Goal: Task Accomplishment & Management: Use online tool/utility

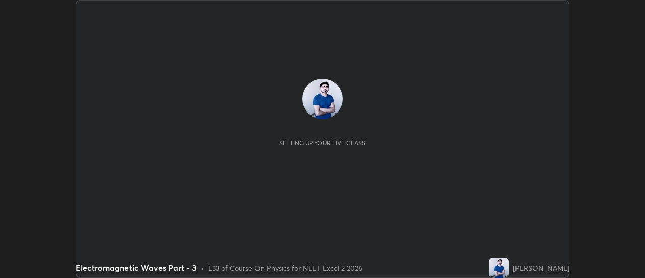
scroll to position [278, 645]
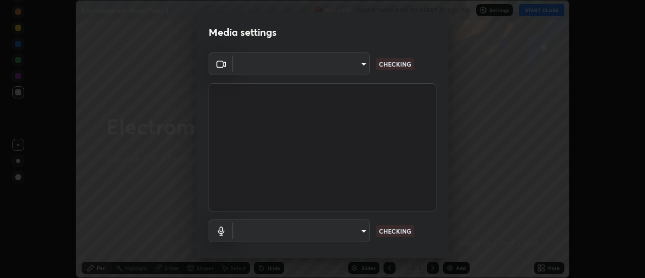
type input "4c72da43d9f8fe59a3f1c51c15ce5ef4700dc23536a29d5760a7834eb8cafeb2"
click at [362, 233] on body "Erase all Electromagnetic Waves Part - 3 Recording WAS SCHEDULED TO START AT 1:…" at bounding box center [322, 139] width 645 height 278
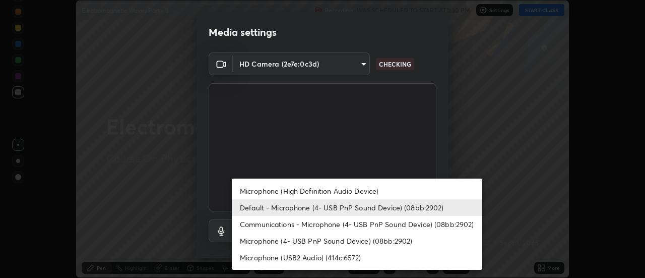
click at [321, 194] on li "Microphone (High Definition Audio Device)" at bounding box center [357, 190] width 250 height 17
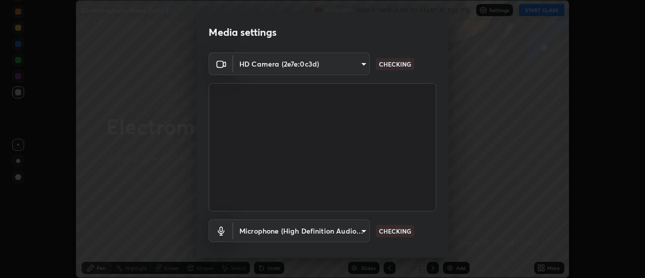
click at [362, 230] on body "Erase all Electromagnetic Waves Part - 3 Recording WAS SCHEDULED TO START AT 1:…" at bounding box center [322, 139] width 645 height 278
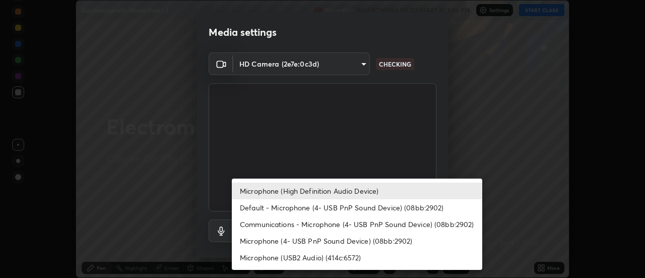
click at [270, 209] on li "Default - Microphone (4- USB PnP Sound Device) (08bb:2902)" at bounding box center [357, 207] width 250 height 17
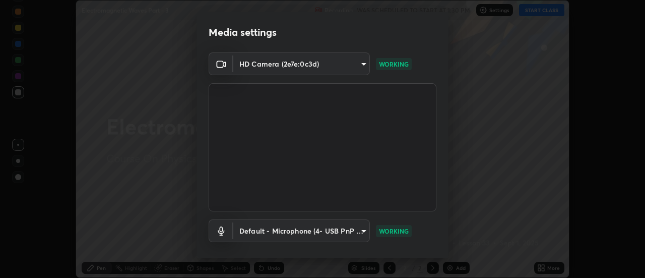
click at [362, 232] on body "Erase all Electromagnetic Waves Part - 3 Recording WAS SCHEDULED TO START AT 1:…" at bounding box center [322, 139] width 645 height 278
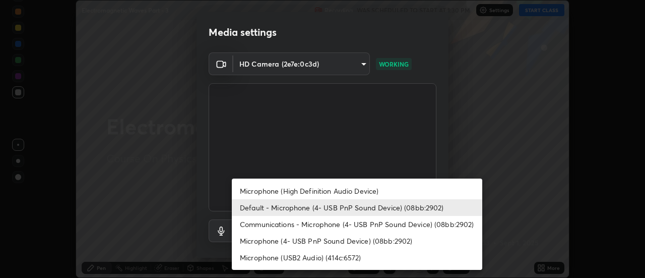
click at [300, 193] on li "Microphone (High Definition Audio Device)" at bounding box center [357, 190] width 250 height 17
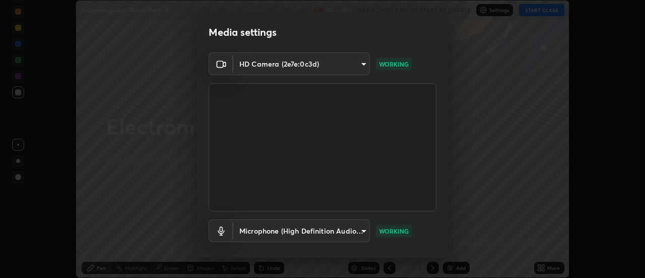
click at [357, 229] on body "Erase all Electromagnetic Waves Part - 3 Recording WAS SCHEDULED TO START AT 1:…" at bounding box center [322, 139] width 645 height 278
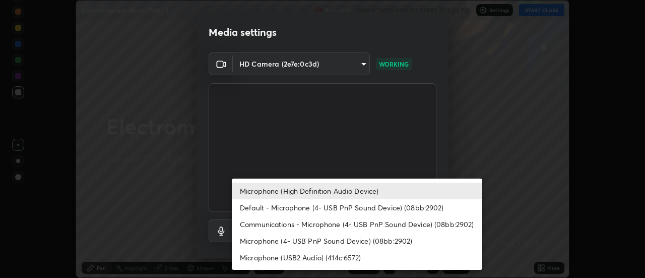
click at [275, 208] on li "Default - Microphone (4- USB PnP Sound Device) (08bb:2902)" at bounding box center [357, 207] width 250 height 17
type input "default"
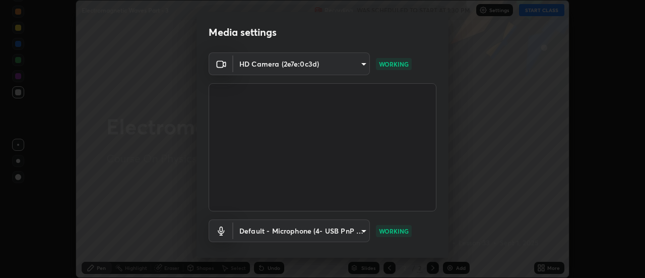
click at [269, 208] on video at bounding box center [323, 147] width 228 height 128
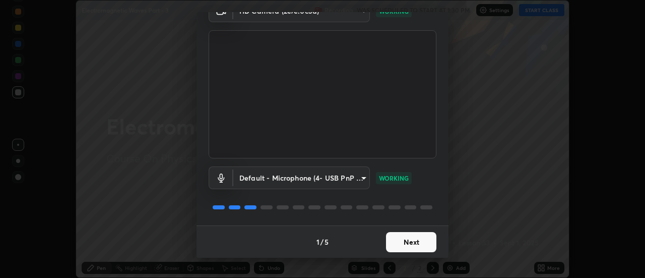
click at [395, 243] on button "Next" at bounding box center [411, 242] width 50 height 20
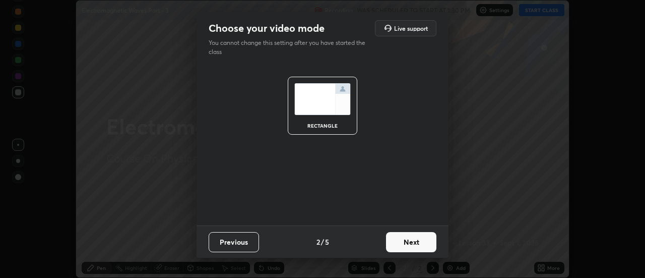
click at [401, 243] on button "Next" at bounding box center [411, 242] width 50 height 20
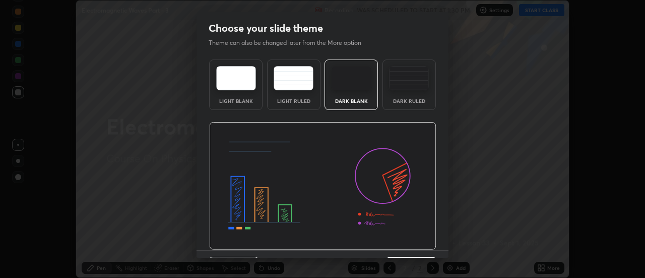
scroll to position [25, 0]
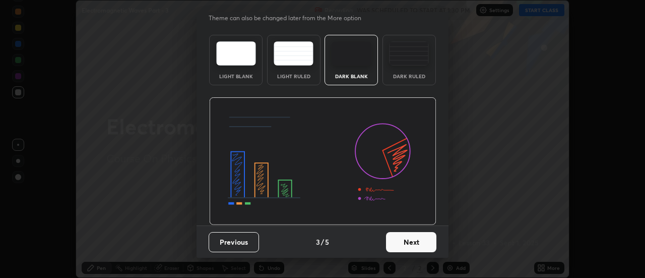
click at [401, 241] on button "Next" at bounding box center [411, 242] width 50 height 20
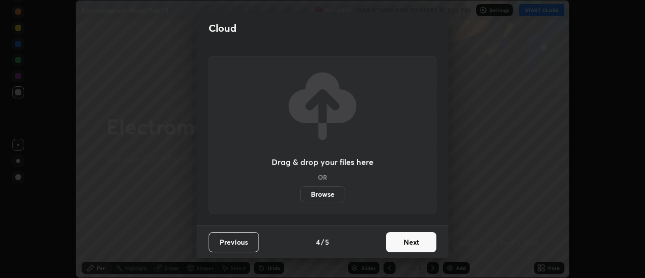
click at [404, 240] on button "Next" at bounding box center [411, 242] width 50 height 20
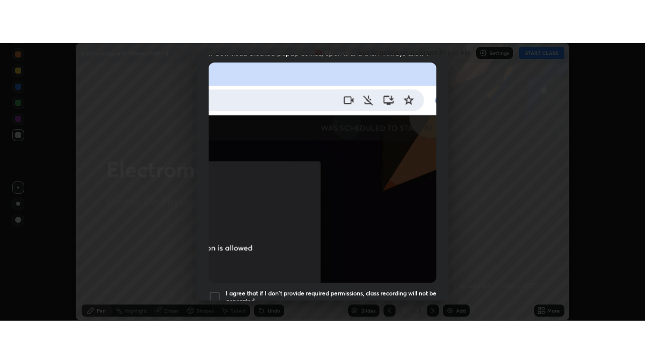
scroll to position [259, 0]
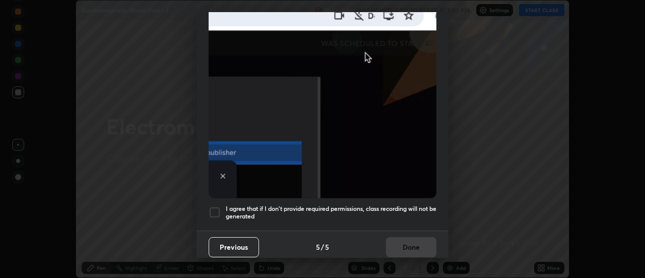
click at [215, 206] on div at bounding box center [215, 212] width 12 height 12
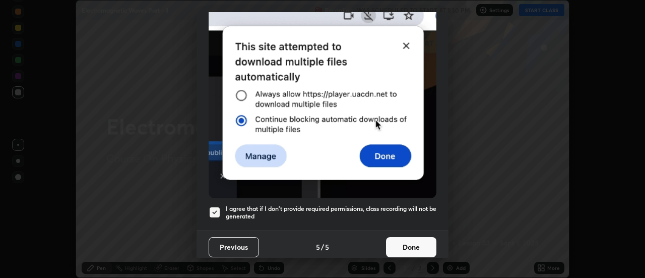
click at [406, 241] on button "Done" at bounding box center [411, 247] width 50 height 20
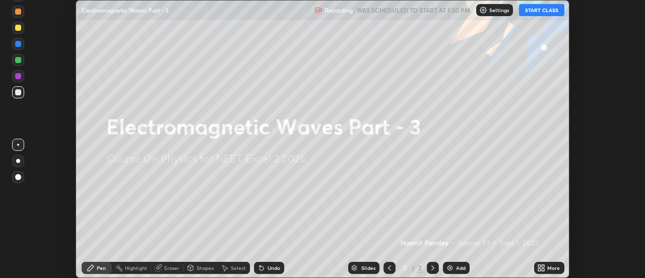
click at [539, 267] on icon at bounding box center [539, 266] width 3 height 3
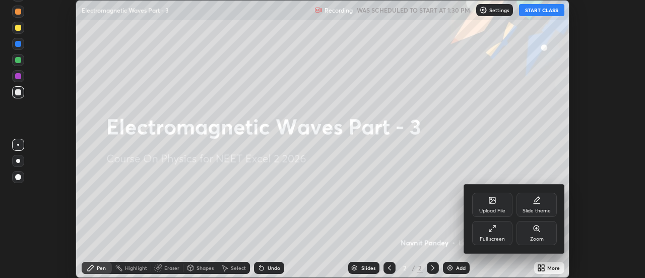
click at [493, 229] on icon at bounding box center [492, 228] width 8 height 8
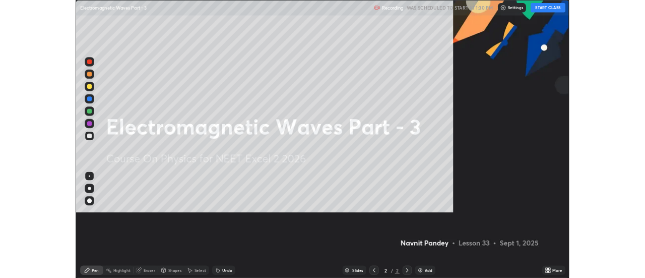
scroll to position [363, 645]
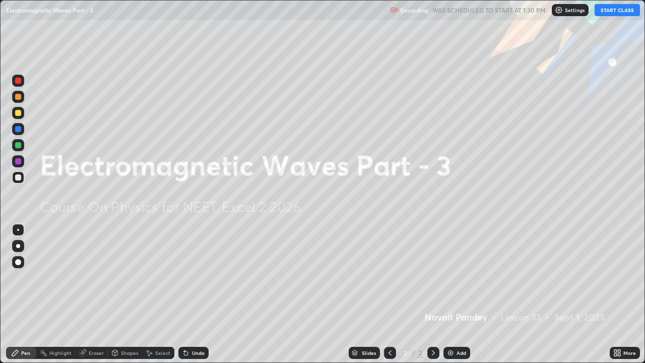
click at [618, 12] on button "START CLASS" at bounding box center [617, 10] width 45 height 12
click at [454, 277] on img at bounding box center [450, 353] width 8 height 8
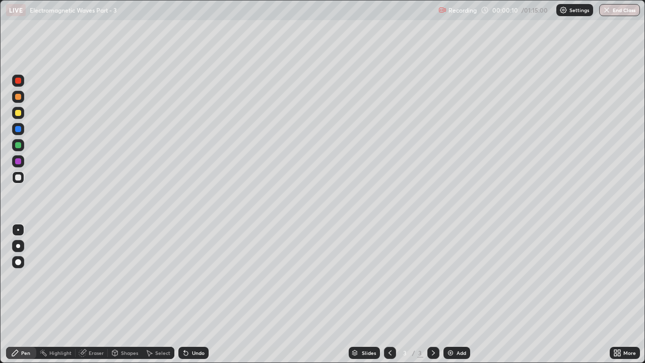
click at [20, 244] on div at bounding box center [18, 246] width 4 height 4
click at [17, 159] on div at bounding box center [18, 161] width 6 height 6
click at [19, 146] on div at bounding box center [18, 145] width 6 height 6
click at [18, 230] on div at bounding box center [18, 230] width 2 height 2
click at [19, 133] on div at bounding box center [18, 129] width 12 height 12
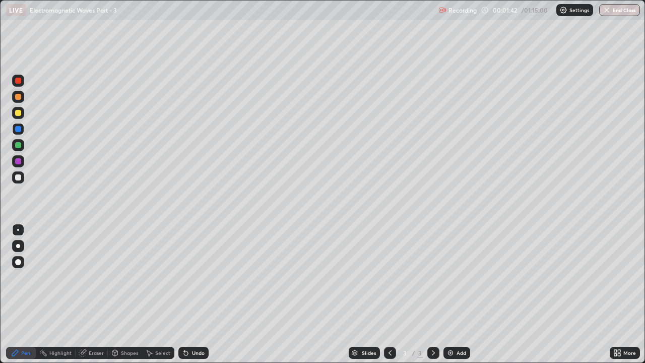
click at [19, 145] on div at bounding box center [18, 145] width 6 height 6
click at [195, 277] on div "Undo" at bounding box center [198, 352] width 13 height 5
click at [196, 277] on div "Undo" at bounding box center [198, 352] width 13 height 5
click at [193, 277] on div "Undo" at bounding box center [198, 352] width 13 height 5
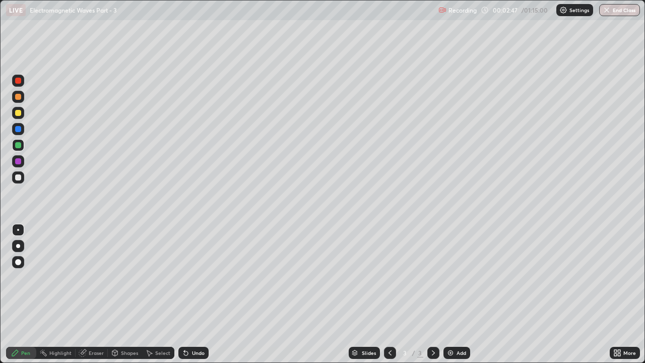
click at [193, 277] on div "Undo" at bounding box center [198, 352] width 13 height 5
click at [190, 277] on div "Undo" at bounding box center [193, 353] width 30 height 12
click at [447, 277] on img at bounding box center [450, 353] width 8 height 8
click at [192, 277] on div "Undo" at bounding box center [198, 352] width 13 height 5
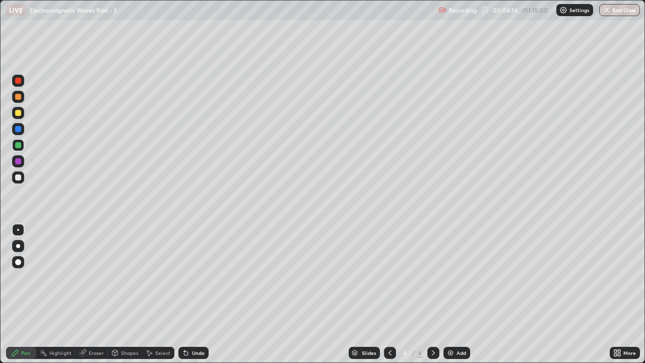
click at [17, 160] on div at bounding box center [18, 161] width 6 height 6
click at [20, 144] on div at bounding box center [18, 145] width 6 height 6
click at [18, 177] on div at bounding box center [18, 177] width 6 height 6
click at [85, 277] on icon at bounding box center [82, 353] width 7 height 7
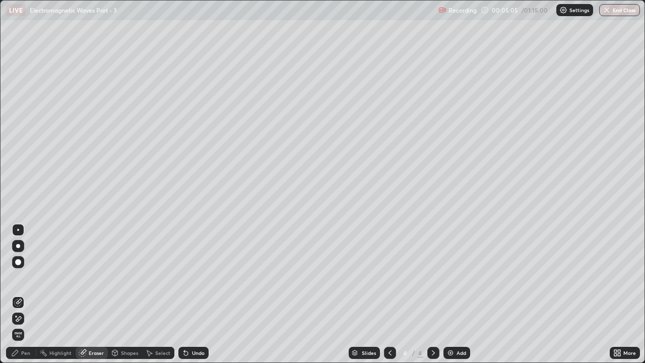
click at [16, 277] on icon at bounding box center [16, 315] width 1 height 1
click at [23, 277] on div "Pen" at bounding box center [21, 353] width 30 height 12
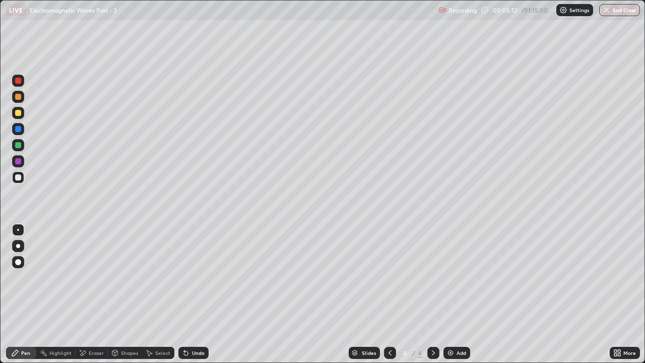
click at [19, 144] on div at bounding box center [18, 145] width 6 height 6
click at [17, 161] on div at bounding box center [18, 161] width 6 height 6
click at [20, 145] on div at bounding box center [18, 145] width 6 height 6
click at [19, 176] on div at bounding box center [18, 177] width 6 height 6
click at [193, 277] on div "Undo" at bounding box center [198, 352] width 13 height 5
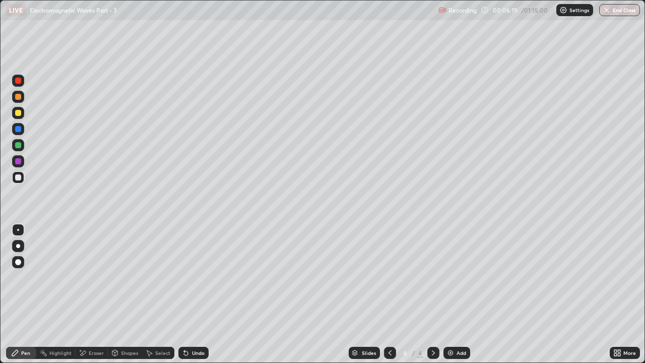
click at [96, 277] on div "Eraser" at bounding box center [96, 352] width 15 height 5
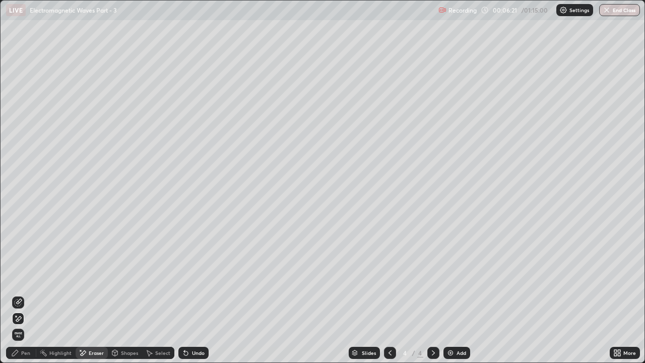
click at [29, 277] on div "Pen" at bounding box center [25, 352] width 9 height 5
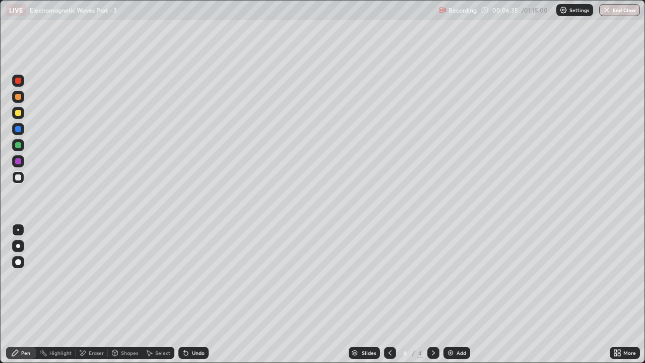
click at [447, 277] on img at bounding box center [450, 353] width 8 height 8
click at [18, 160] on div at bounding box center [18, 161] width 6 height 6
click at [187, 277] on icon at bounding box center [186, 353] width 8 height 8
click at [390, 277] on icon at bounding box center [390, 353] width 8 height 8
click at [432, 277] on icon at bounding box center [433, 353] width 8 height 8
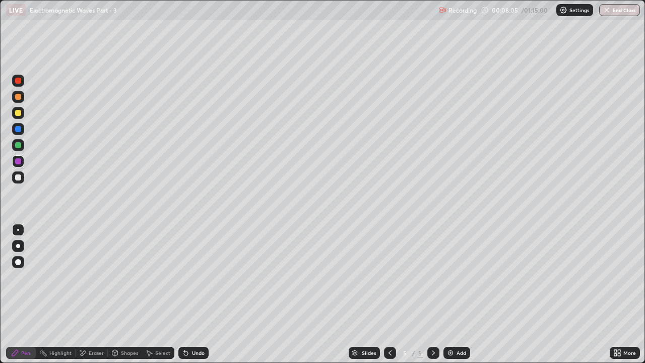
click at [16, 176] on div at bounding box center [18, 177] width 6 height 6
click at [19, 145] on div at bounding box center [18, 145] width 6 height 6
click at [189, 277] on div "Undo" at bounding box center [193, 353] width 30 height 12
click at [186, 277] on icon at bounding box center [186, 353] width 4 height 4
click at [190, 277] on div "Undo" at bounding box center [193, 353] width 30 height 12
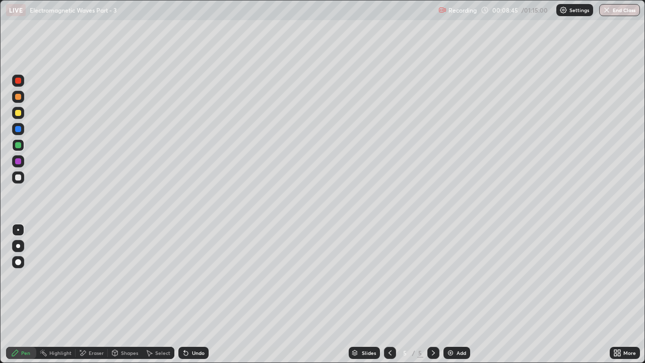
click at [188, 277] on icon at bounding box center [186, 353] width 8 height 8
click at [184, 277] on icon at bounding box center [186, 353] width 4 height 4
click at [389, 277] on icon at bounding box center [390, 352] width 3 height 5
click at [393, 277] on div at bounding box center [390, 353] width 12 height 12
click at [432, 277] on icon at bounding box center [433, 352] width 3 height 5
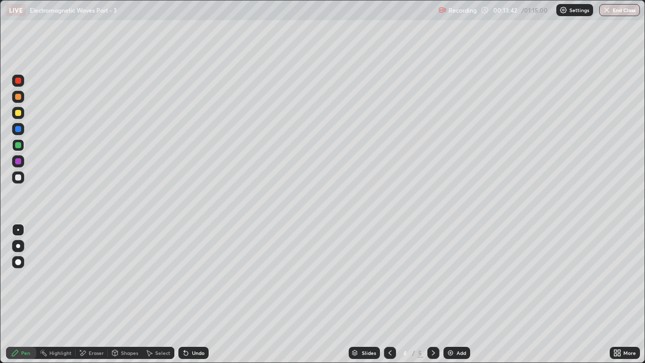
click at [431, 277] on icon at bounding box center [433, 353] width 8 height 8
click at [89, 277] on div "Eraser" at bounding box center [96, 352] width 15 height 5
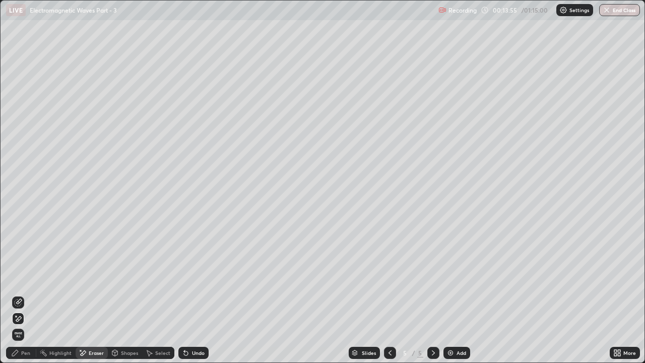
click at [26, 277] on div "Pen" at bounding box center [21, 353] width 30 height 12
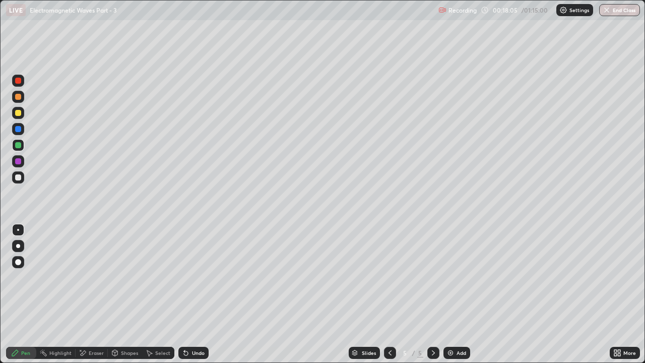
click at [94, 277] on div "Eraser" at bounding box center [96, 352] width 15 height 5
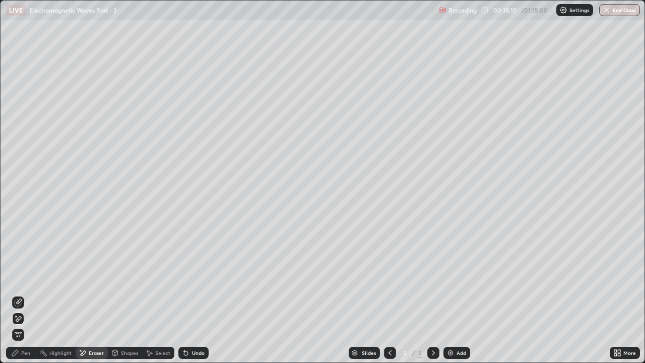
click at [25, 277] on div "Pen" at bounding box center [25, 352] width 9 height 5
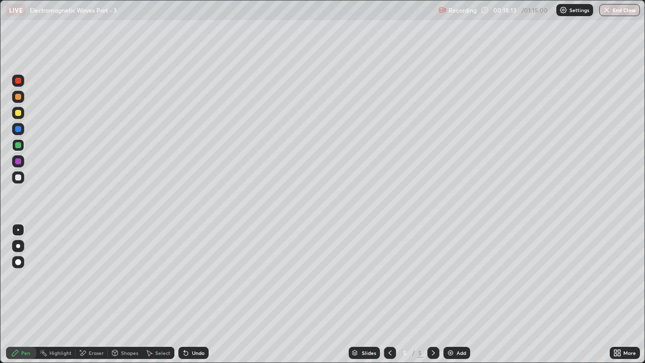
click at [450, 277] on img at bounding box center [450, 353] width 8 height 8
click at [20, 177] on div at bounding box center [18, 177] width 6 height 6
click at [20, 148] on div at bounding box center [18, 145] width 12 height 12
click at [196, 277] on div "Undo" at bounding box center [198, 352] width 13 height 5
click at [452, 277] on img at bounding box center [450, 353] width 8 height 8
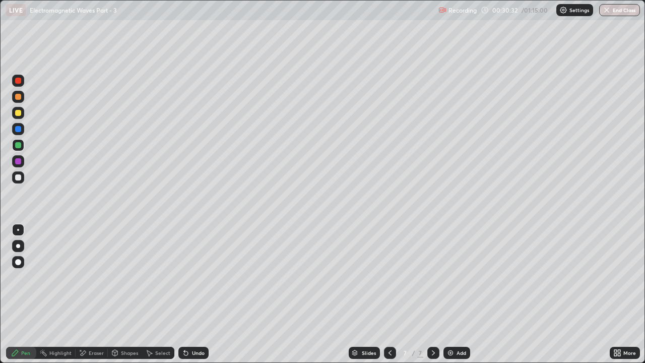
click at [18, 175] on div at bounding box center [18, 177] width 6 height 6
click at [17, 146] on div at bounding box center [18, 145] width 6 height 6
click at [19, 162] on div at bounding box center [18, 161] width 6 height 6
click at [99, 277] on div "Eraser" at bounding box center [96, 352] width 15 height 5
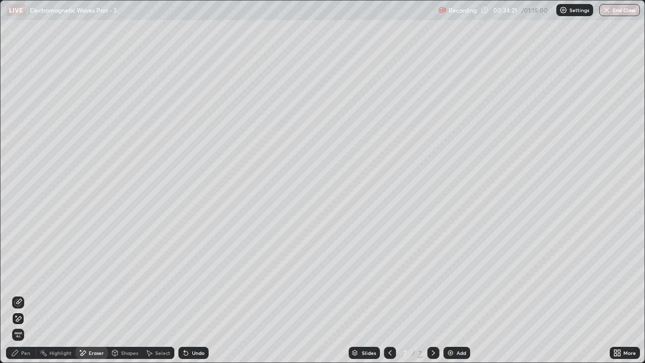
click at [29, 277] on div "Pen" at bounding box center [25, 352] width 9 height 5
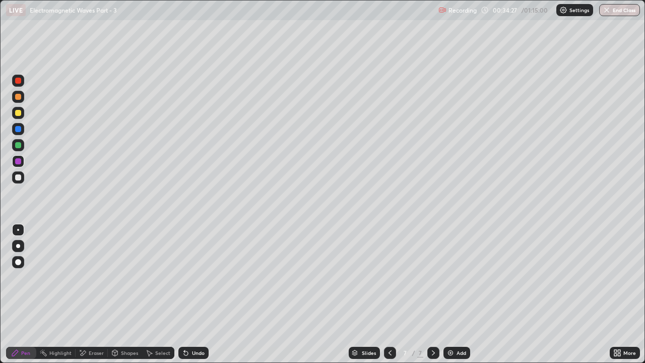
click at [192, 277] on div "Undo" at bounding box center [198, 352] width 13 height 5
click at [96, 277] on div "Eraser" at bounding box center [96, 352] width 15 height 5
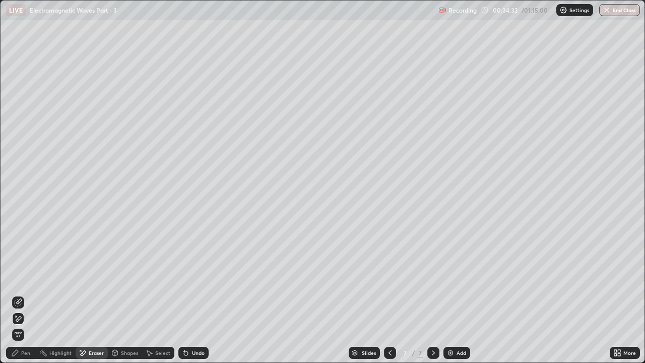
click at [22, 277] on div "Pen" at bounding box center [25, 352] width 9 height 5
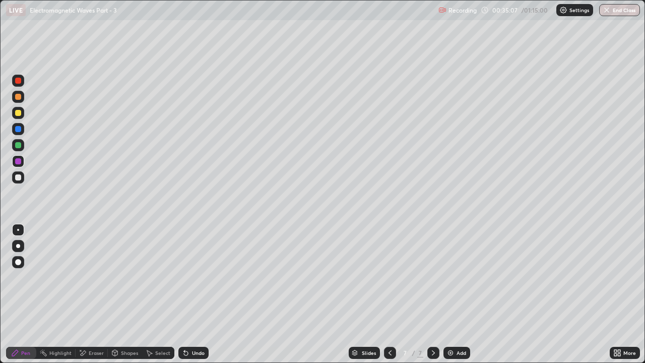
click at [16, 148] on div at bounding box center [18, 145] width 12 height 12
click at [19, 114] on div at bounding box center [18, 113] width 6 height 6
click at [94, 277] on div "Eraser" at bounding box center [96, 352] width 15 height 5
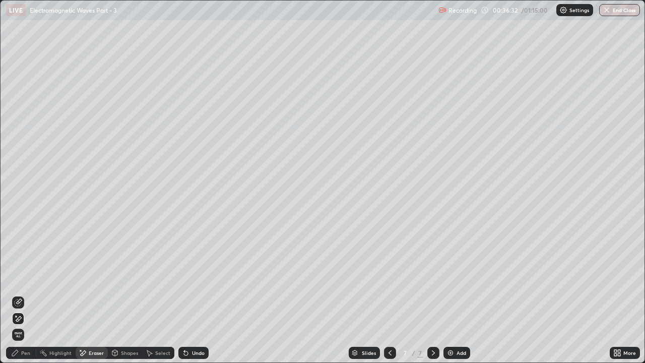
click at [26, 277] on div "Pen" at bounding box center [25, 352] width 9 height 5
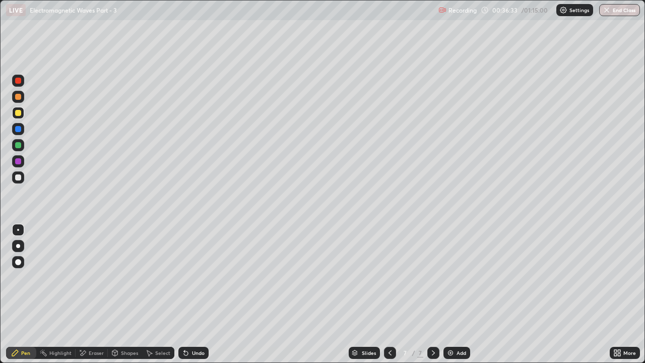
click at [86, 277] on icon at bounding box center [83, 353] width 8 height 9
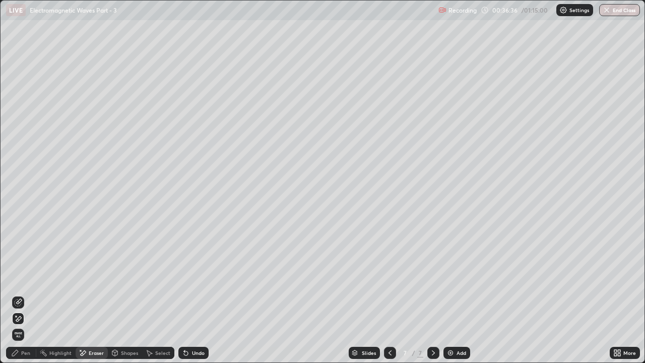
click at [20, 277] on div "Pen" at bounding box center [21, 353] width 30 height 12
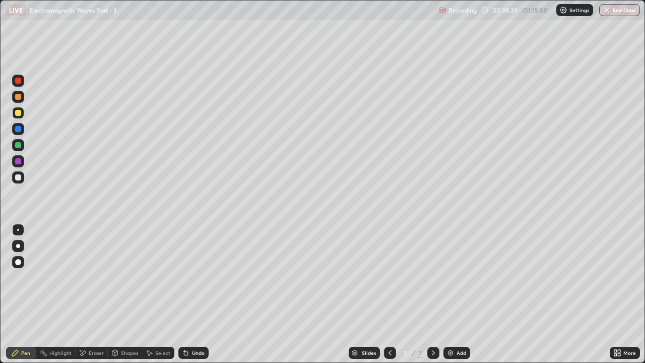
click at [432, 277] on icon at bounding box center [433, 353] width 8 height 8
click at [446, 277] on img at bounding box center [450, 353] width 8 height 8
click at [18, 177] on div at bounding box center [18, 177] width 6 height 6
click at [16, 245] on div at bounding box center [18, 246] width 4 height 4
click at [18, 161] on div at bounding box center [18, 161] width 6 height 6
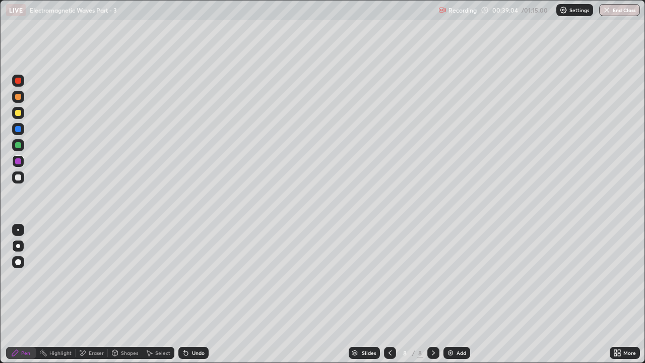
click at [18, 230] on div at bounding box center [18, 230] width 2 height 2
click at [17, 146] on div at bounding box center [18, 145] width 6 height 6
click at [184, 277] on icon at bounding box center [186, 353] width 4 height 4
click at [19, 161] on div at bounding box center [18, 161] width 6 height 6
click at [19, 145] on div at bounding box center [18, 145] width 6 height 6
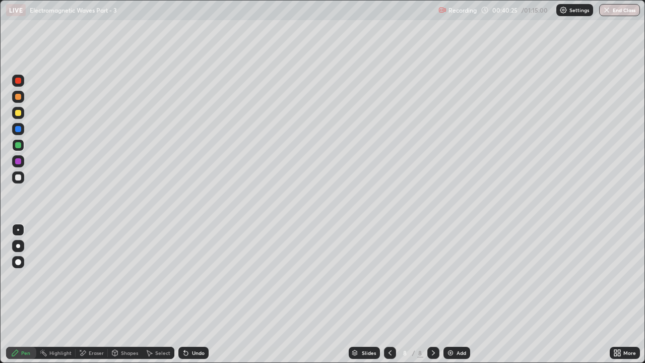
click at [19, 175] on div at bounding box center [18, 177] width 6 height 6
click at [20, 161] on div at bounding box center [18, 161] width 6 height 6
click at [20, 127] on div at bounding box center [18, 129] width 6 height 6
click at [190, 277] on div "Undo" at bounding box center [193, 353] width 30 height 12
click at [446, 277] on img at bounding box center [450, 353] width 8 height 8
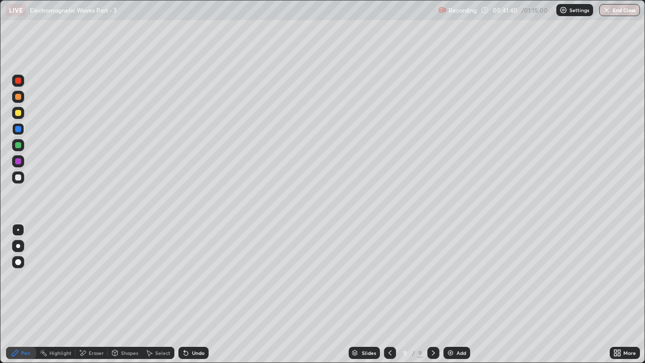
click at [192, 277] on div "Undo" at bounding box center [198, 352] width 13 height 5
click at [389, 277] on icon at bounding box center [390, 353] width 8 height 8
click at [432, 277] on icon at bounding box center [433, 353] width 8 height 8
click at [17, 145] on div at bounding box center [18, 145] width 6 height 6
click at [188, 277] on icon at bounding box center [186, 353] width 8 height 8
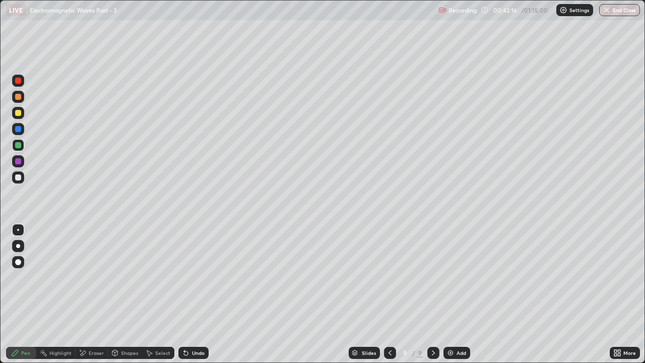
click at [188, 277] on div "Undo" at bounding box center [193, 353] width 30 height 12
click at [184, 277] on icon at bounding box center [186, 353] width 4 height 4
click at [92, 277] on div "Eraser" at bounding box center [96, 352] width 15 height 5
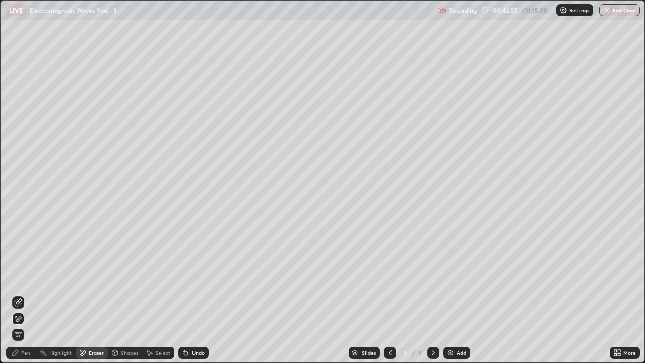
click at [25, 277] on div "Pen" at bounding box center [25, 352] width 9 height 5
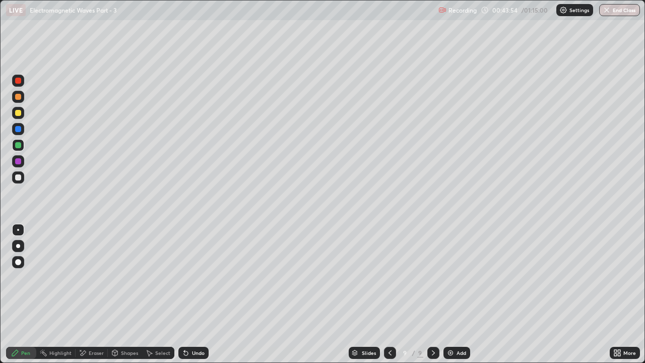
click at [18, 163] on div at bounding box center [18, 161] width 6 height 6
click at [20, 148] on div at bounding box center [18, 145] width 6 height 6
click at [389, 277] on icon at bounding box center [390, 353] width 8 height 8
click at [96, 277] on div "Eraser" at bounding box center [96, 352] width 15 height 5
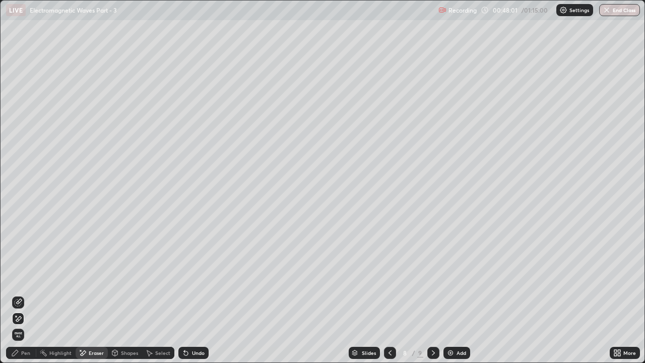
click at [24, 277] on div "Pen" at bounding box center [25, 352] width 9 height 5
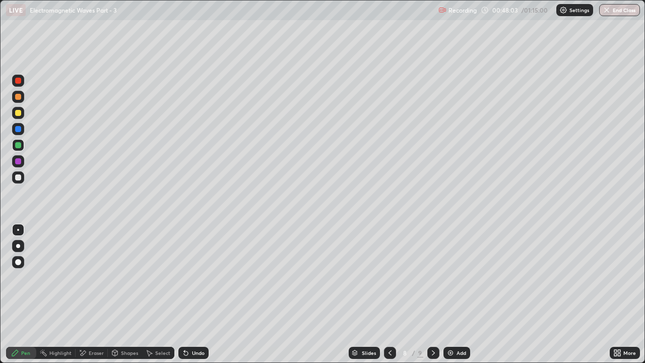
click at [431, 277] on icon at bounding box center [433, 353] width 8 height 8
click at [447, 277] on img at bounding box center [450, 353] width 8 height 8
click at [19, 179] on div at bounding box center [18, 177] width 6 height 6
click at [18, 146] on div at bounding box center [18, 145] width 6 height 6
click at [19, 129] on div at bounding box center [18, 129] width 6 height 6
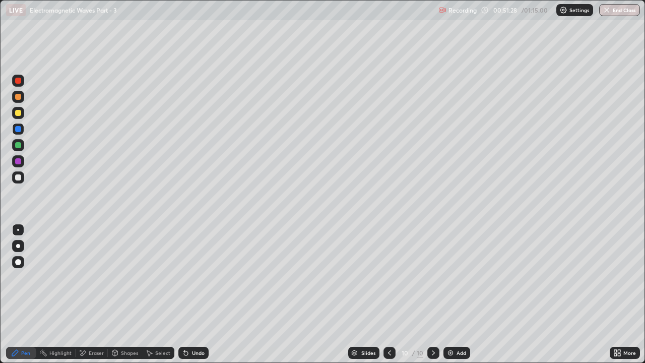
click at [16, 160] on div at bounding box center [18, 161] width 6 height 6
click at [20, 147] on div at bounding box center [18, 145] width 6 height 6
click at [20, 178] on div at bounding box center [18, 177] width 6 height 6
click at [90, 277] on div "Eraser" at bounding box center [96, 352] width 15 height 5
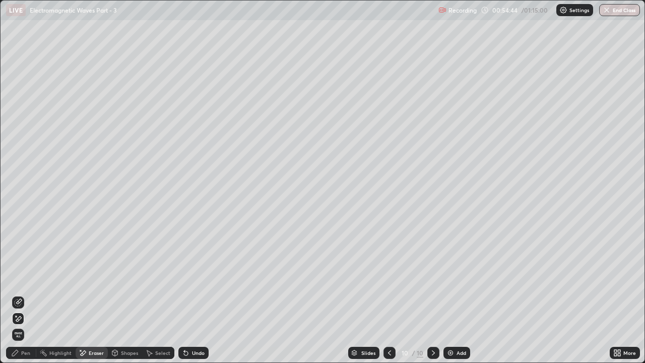
click at [18, 277] on icon at bounding box center [15, 353] width 8 height 8
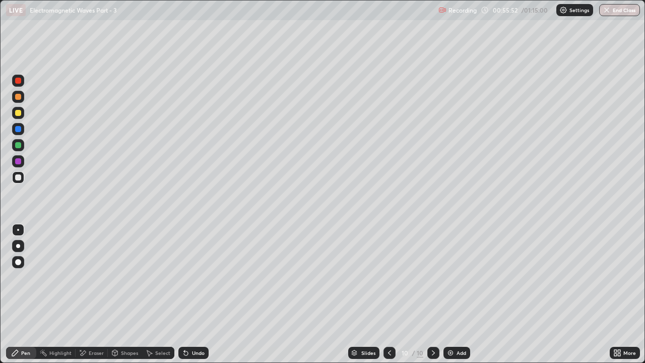
click at [18, 158] on div at bounding box center [18, 161] width 6 height 6
click at [198, 277] on div "Undo" at bounding box center [198, 352] width 13 height 5
click at [18, 143] on div at bounding box center [18, 145] width 6 height 6
click at [448, 277] on img at bounding box center [450, 353] width 8 height 8
click at [19, 177] on div at bounding box center [18, 177] width 6 height 6
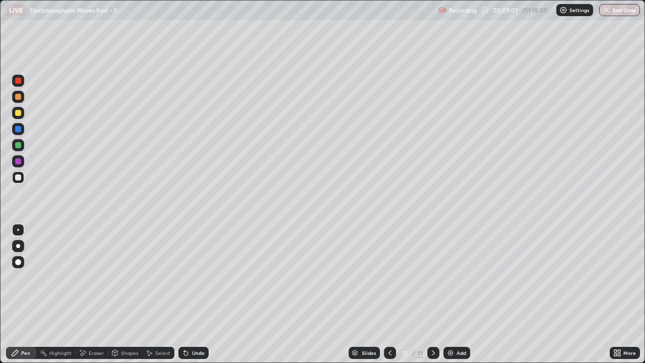
click at [18, 246] on div at bounding box center [18, 246] width 4 height 4
click at [186, 277] on icon at bounding box center [186, 353] width 8 height 8
click at [186, 277] on icon at bounding box center [186, 353] width 4 height 4
click at [184, 277] on div "Undo" at bounding box center [193, 353] width 30 height 12
click at [189, 277] on div "Undo" at bounding box center [193, 353] width 30 height 12
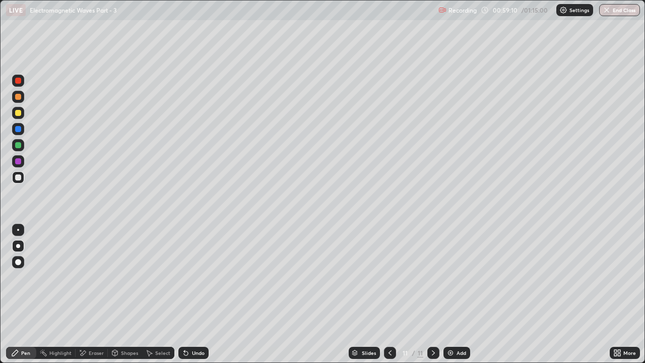
click at [188, 277] on div "Undo" at bounding box center [193, 353] width 30 height 12
click at [186, 277] on icon at bounding box center [186, 353] width 4 height 4
click at [21, 162] on div at bounding box center [18, 161] width 6 height 6
click at [18, 230] on div at bounding box center [18, 230] width 2 height 2
click at [196, 277] on div "Undo" at bounding box center [198, 352] width 13 height 5
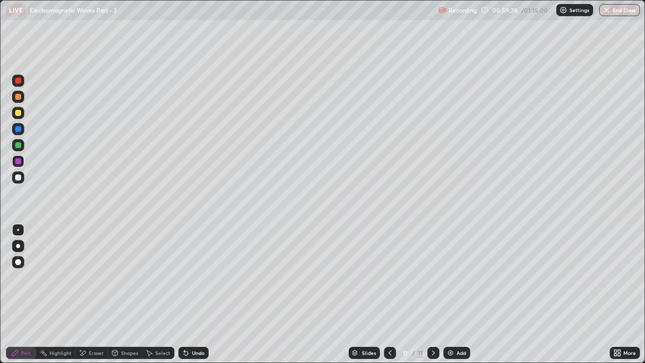
click at [193, 277] on div "Undo" at bounding box center [193, 353] width 30 height 12
click at [90, 277] on div "Eraser" at bounding box center [96, 352] width 15 height 5
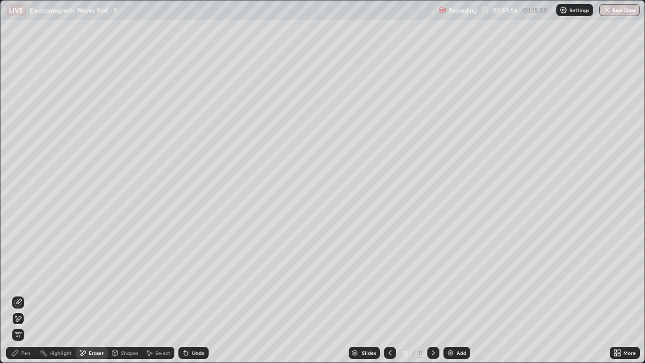
click at [30, 277] on div "Pen" at bounding box center [25, 352] width 9 height 5
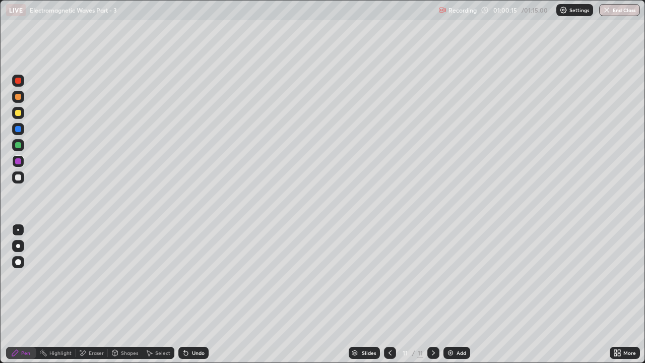
click at [20, 143] on div at bounding box center [18, 145] width 6 height 6
click at [20, 180] on div at bounding box center [18, 177] width 6 height 6
click at [17, 162] on div at bounding box center [18, 161] width 6 height 6
click at [20, 146] on div at bounding box center [18, 145] width 6 height 6
click at [19, 163] on div at bounding box center [18, 161] width 6 height 6
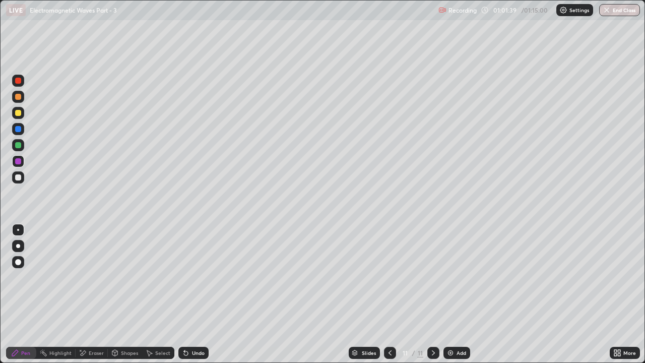
click at [452, 277] on img at bounding box center [450, 353] width 8 height 8
click at [188, 277] on icon at bounding box center [186, 353] width 8 height 8
click at [389, 277] on icon at bounding box center [390, 353] width 8 height 8
click at [388, 277] on icon at bounding box center [390, 353] width 8 height 8
click at [432, 277] on icon at bounding box center [433, 353] width 8 height 8
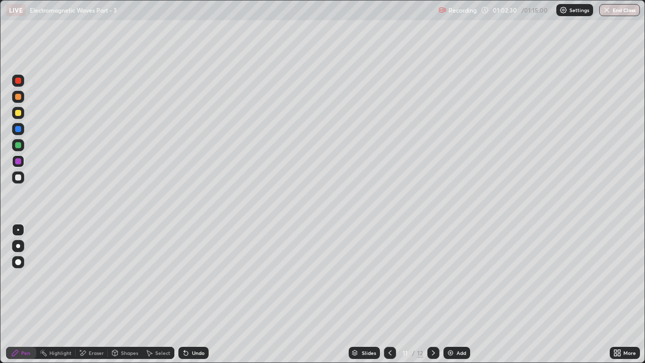
click at [431, 277] on icon at bounding box center [433, 353] width 8 height 8
click at [20, 151] on div at bounding box center [18, 145] width 12 height 12
click at [18, 160] on div at bounding box center [18, 161] width 6 height 6
click at [385, 277] on div at bounding box center [390, 353] width 12 height 12
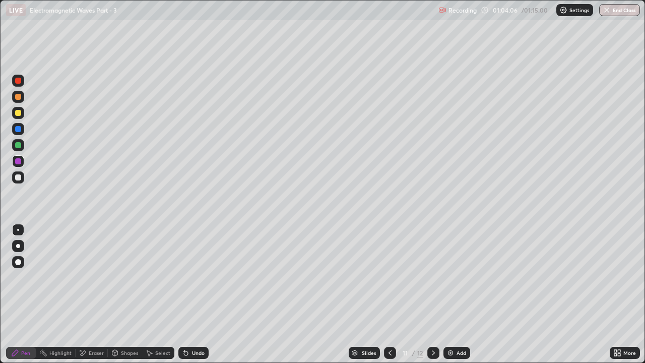
click at [432, 277] on icon at bounding box center [433, 353] width 8 height 8
click at [388, 277] on icon at bounding box center [390, 353] width 8 height 8
click at [431, 277] on icon at bounding box center [433, 353] width 8 height 8
click at [454, 277] on div "Add" at bounding box center [456, 353] width 27 height 12
click at [19, 177] on div at bounding box center [18, 177] width 6 height 6
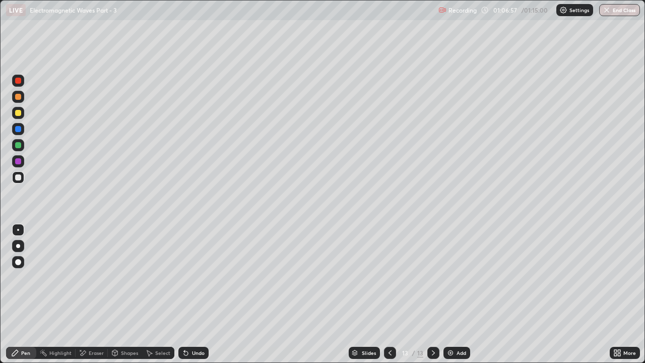
click at [17, 146] on div at bounding box center [18, 145] width 6 height 6
click at [193, 277] on div "Undo" at bounding box center [198, 352] width 13 height 5
click at [192, 277] on div "Undo" at bounding box center [198, 352] width 13 height 5
click at [189, 277] on div "Undo" at bounding box center [193, 353] width 30 height 12
click at [17, 128] on div at bounding box center [18, 129] width 6 height 6
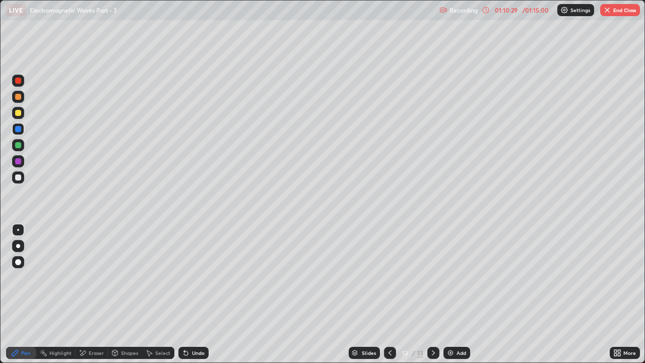
click at [18, 145] on div at bounding box center [18, 145] width 6 height 6
click at [19, 115] on div at bounding box center [18, 113] width 6 height 6
click at [21, 177] on div at bounding box center [18, 177] width 6 height 6
click at [186, 277] on icon at bounding box center [186, 353] width 4 height 4
click at [184, 277] on div "Undo" at bounding box center [193, 353] width 30 height 12
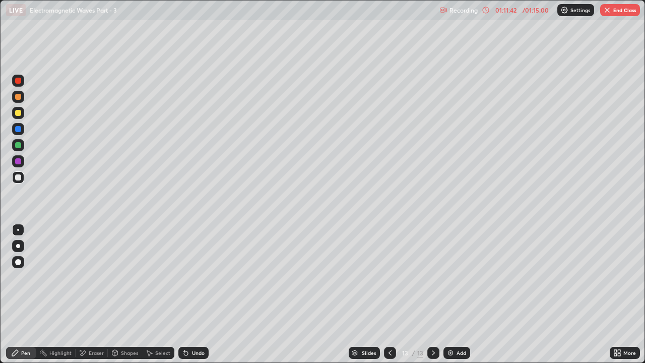
click at [187, 277] on div "Undo" at bounding box center [193, 353] width 30 height 12
click at [94, 277] on div "Eraser" at bounding box center [92, 353] width 32 height 12
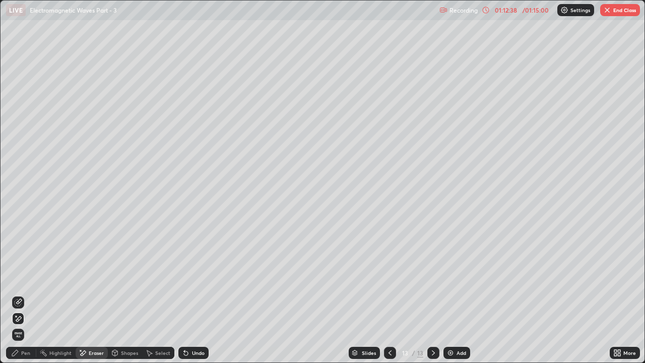
click at [26, 277] on div "Pen" at bounding box center [25, 352] width 9 height 5
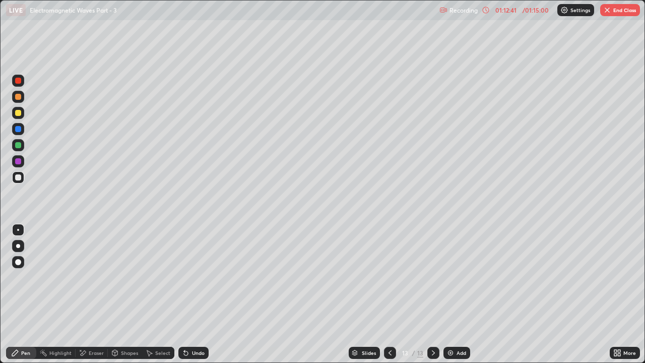
click at [97, 277] on div "Eraser" at bounding box center [96, 352] width 15 height 5
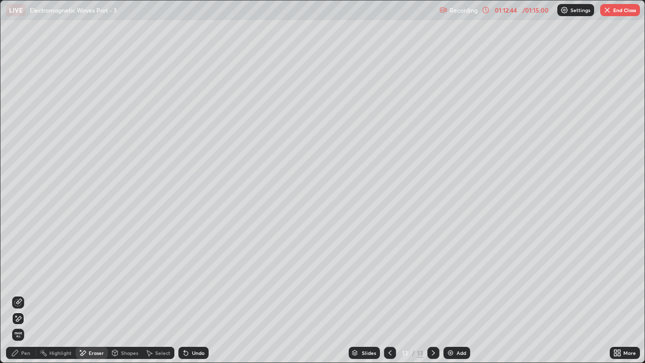
click at [21, 277] on div "Pen" at bounding box center [25, 352] width 9 height 5
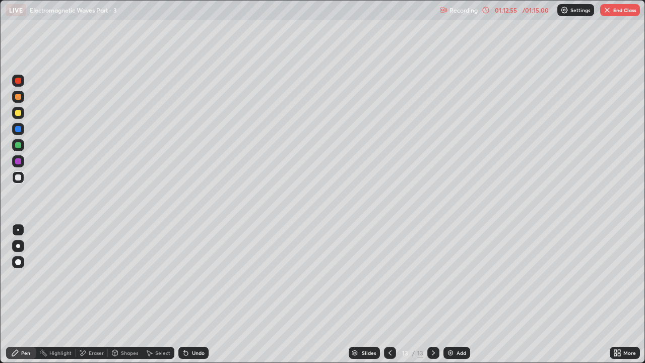
click at [453, 277] on img at bounding box center [450, 353] width 8 height 8
click at [190, 277] on div "Undo" at bounding box center [193, 353] width 30 height 12
click at [22, 144] on div at bounding box center [18, 145] width 12 height 12
click at [93, 277] on div "Eraser" at bounding box center [96, 352] width 15 height 5
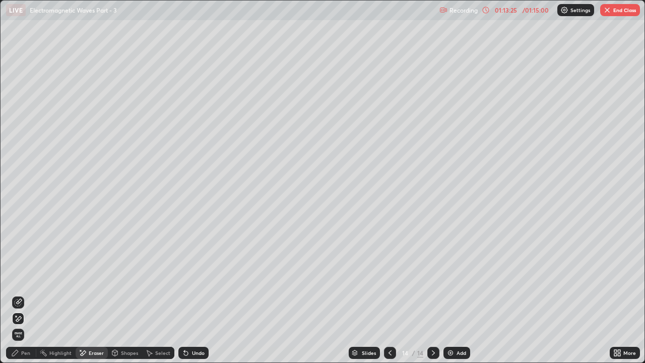
click at [30, 277] on div "Pen" at bounding box center [25, 352] width 9 height 5
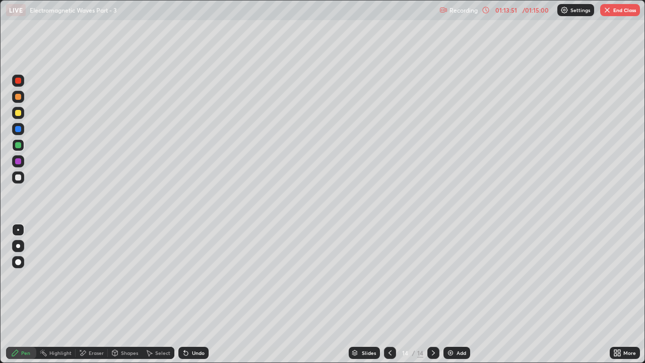
click at [389, 277] on icon at bounding box center [390, 353] width 8 height 8
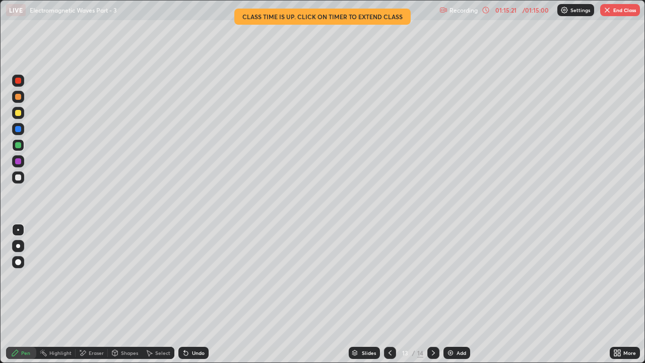
click at [192, 277] on div "Undo" at bounding box center [198, 352] width 13 height 5
click at [432, 277] on icon at bounding box center [433, 353] width 8 height 8
click at [609, 14] on button "End Class" at bounding box center [620, 10] width 40 height 12
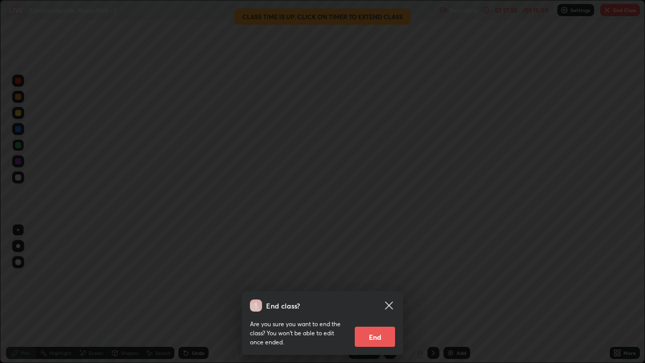
click at [365, 277] on button "End" at bounding box center [375, 337] width 40 height 20
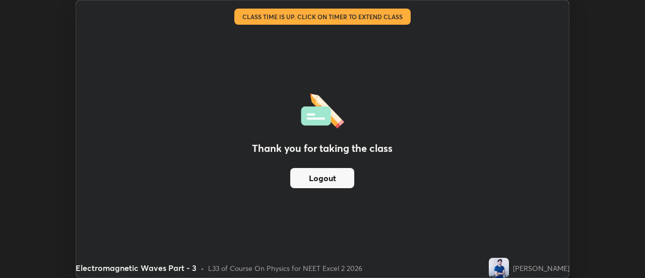
scroll to position [50116, 49749]
